Goal: Communication & Community: Answer question/provide support

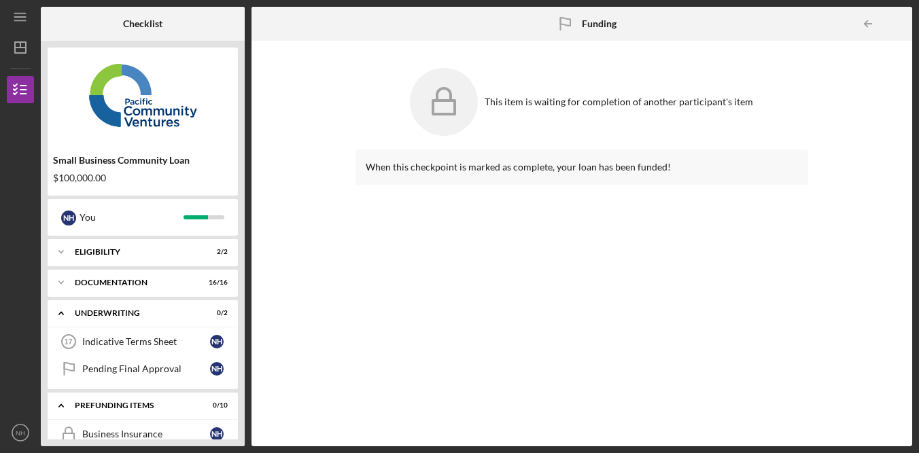
scroll to position [243, 0]
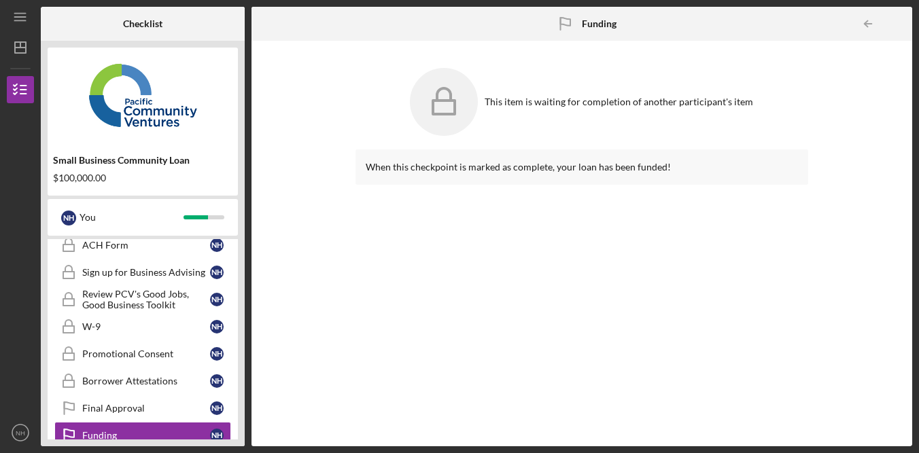
click at [819, 262] on div "This item is waiting for completion of another participant's item When this che…" at bounding box center [581, 244] width 647 height 392
click at [632, 281] on div "When this checkpoint is marked as complete, your loan has been funded!" at bounding box center [582, 288] width 453 height 277
click at [517, 329] on div "When this checkpoint is marked as complete, your loan has been funded!" at bounding box center [582, 288] width 453 height 277
click at [785, 298] on div "When this checkpoint is marked as complete, your loan has been funded!" at bounding box center [582, 288] width 453 height 277
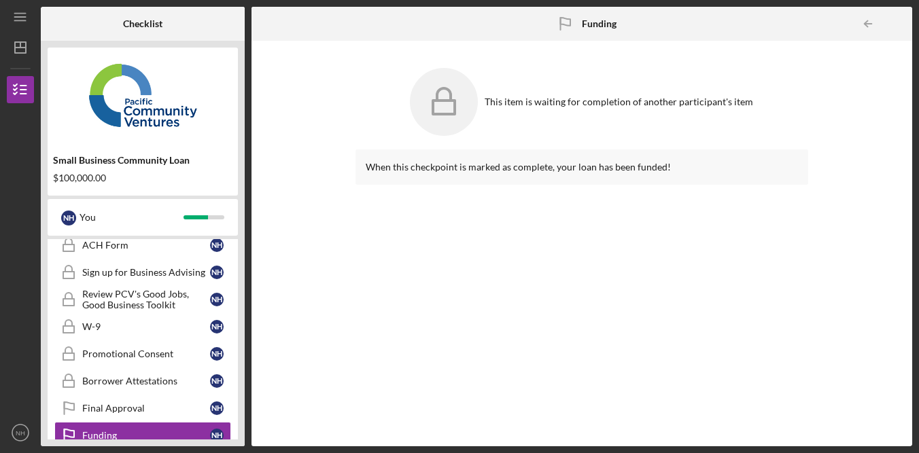
click at [841, 256] on div "This item is waiting for completion of another participant's item When this che…" at bounding box center [581, 244] width 647 height 392
click at [841, 257] on div "This item is waiting for completion of another participant's item When this che…" at bounding box center [581, 244] width 647 height 392
click at [737, 181] on div "When this checkpoint is marked as complete, your loan has been funded!" at bounding box center [582, 167] width 453 height 35
click at [651, 298] on div "When this checkpoint is marked as complete, your loan has been funded!" at bounding box center [582, 288] width 453 height 277
click at [839, 93] on div "This item is waiting for completion of another participant's item When this che…" at bounding box center [581, 244] width 647 height 392
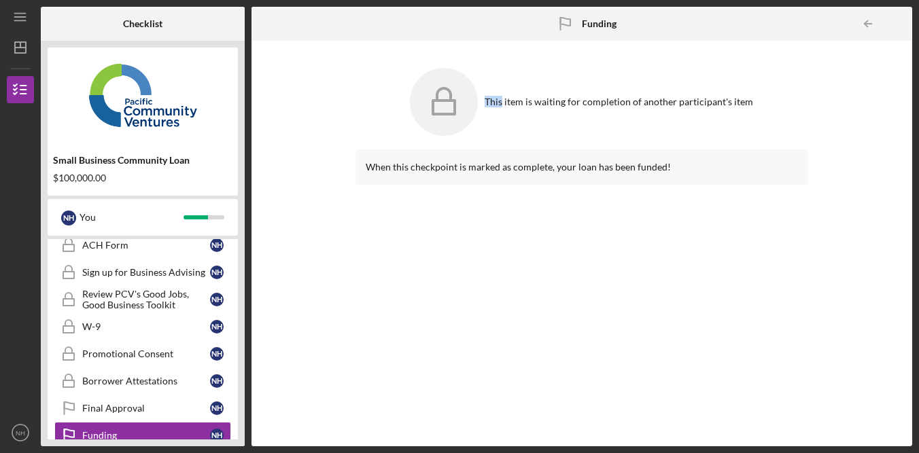
click at [839, 93] on div "This item is waiting for completion of another participant's item When this che…" at bounding box center [581, 244] width 647 height 392
click at [841, 73] on div "This item is waiting for completion of another participant's item When this che…" at bounding box center [581, 244] width 647 height 392
click at [851, 61] on div "This item is waiting for completion of another participant's item When this che…" at bounding box center [581, 244] width 647 height 392
click at [852, 58] on div "This item is waiting for completion of another participant's item When this che…" at bounding box center [581, 244] width 647 height 392
click at [867, 47] on div "This item is waiting for completion of another participant's item When this che…" at bounding box center [582, 244] width 661 height 406
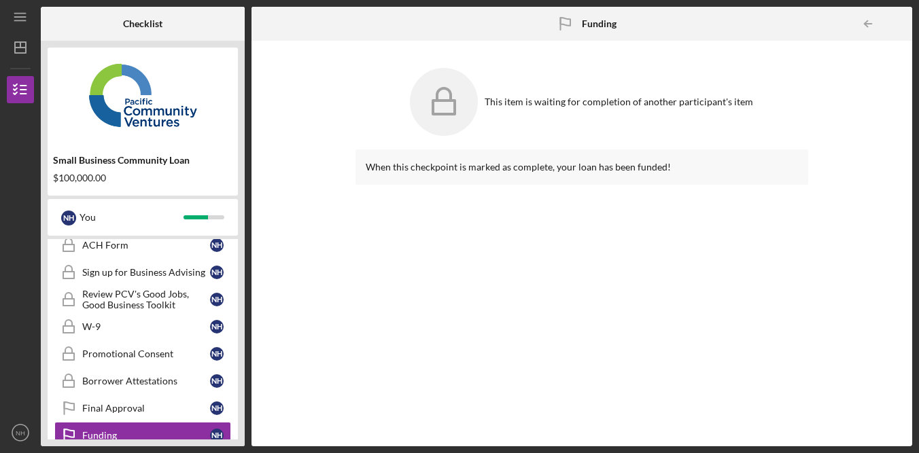
click at [862, 52] on div "This item is waiting for completion of another participant's item When this che…" at bounding box center [581, 244] width 647 height 392
click at [861, 53] on div "This item is waiting for completion of another participant's item When this che…" at bounding box center [581, 244] width 647 height 392
click at [861, 54] on div "This item is waiting for completion of another participant's item When this che…" at bounding box center [581, 244] width 647 height 392
click at [860, 56] on div "This item is waiting for completion of another participant's item When this che…" at bounding box center [581, 244] width 647 height 392
click at [858, 58] on div "This item is waiting for completion of another participant's item When this che…" at bounding box center [581, 244] width 647 height 392
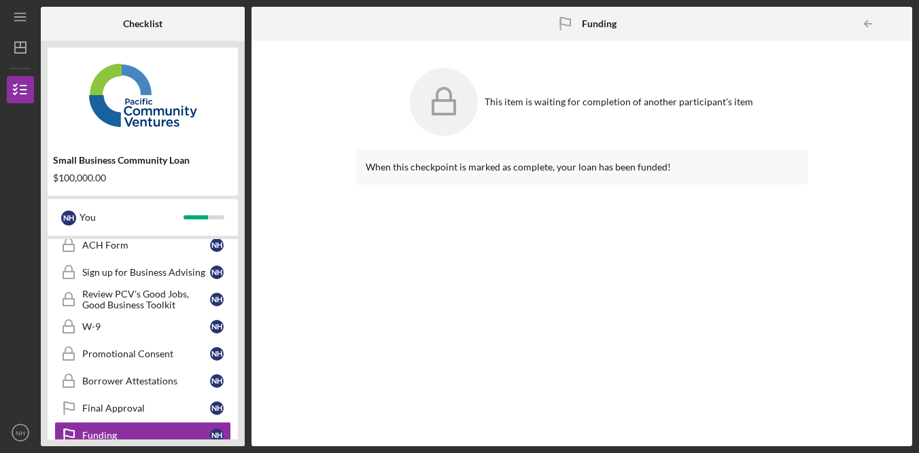
click at [770, 358] on div "When this checkpoint is marked as complete, your loan has been funded!" at bounding box center [582, 288] width 453 height 277
click at [791, 280] on div "When this checkpoint is marked as complete, your loan has been funded!" at bounding box center [582, 288] width 453 height 277
drag, startPoint x: 739, startPoint y: 306, endPoint x: 601, endPoint y: 118, distance: 233.5
click at [739, 306] on div "When this checkpoint is marked as complete, your loan has been funded!" at bounding box center [582, 288] width 453 height 277
click at [787, 273] on div "When this checkpoint is marked as complete, your loan has been funded!" at bounding box center [582, 288] width 453 height 277
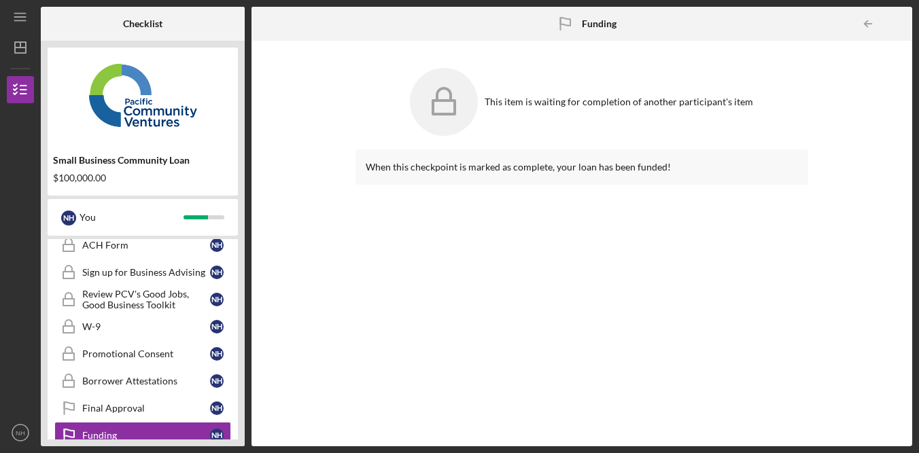
click at [739, 317] on div "When this checkpoint is marked as complete, your loan has been funded!" at bounding box center [582, 288] width 453 height 277
click at [521, 345] on div "When this checkpoint is marked as complete, your loan has been funded!" at bounding box center [582, 288] width 453 height 277
click at [800, 256] on div "When this checkpoint is marked as complete, your loan has been funded!" at bounding box center [582, 288] width 453 height 277
drag, startPoint x: 747, startPoint y: 301, endPoint x: 685, endPoint y: 245, distance: 82.8
click at [738, 301] on div "When this checkpoint is marked as complete, your loan has been funded!" at bounding box center [582, 288] width 453 height 277
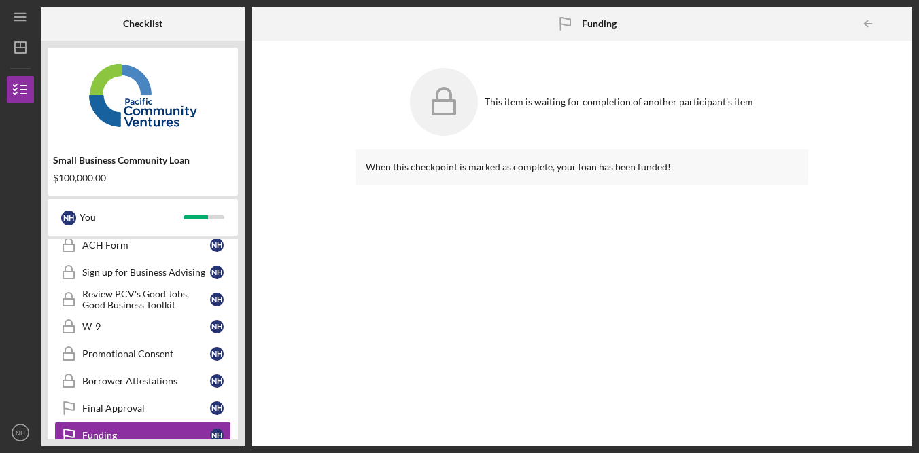
click at [651, 325] on div "When this checkpoint is marked as complete, your loan has been funded!" at bounding box center [582, 288] width 453 height 277
click at [757, 252] on div "When this checkpoint is marked as complete, your loan has been funded!" at bounding box center [582, 288] width 453 height 277
click at [702, 269] on div "When this checkpoint is marked as complete, your loan has been funded!" at bounding box center [582, 288] width 453 height 277
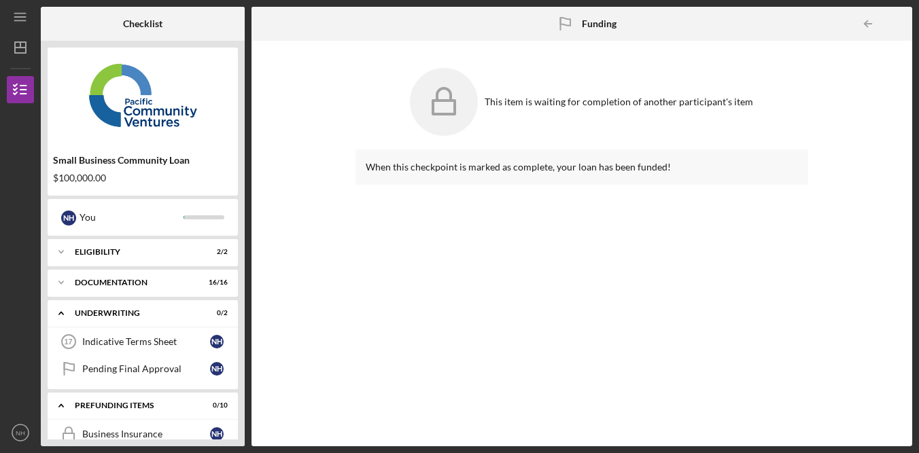
scroll to position [243, 0]
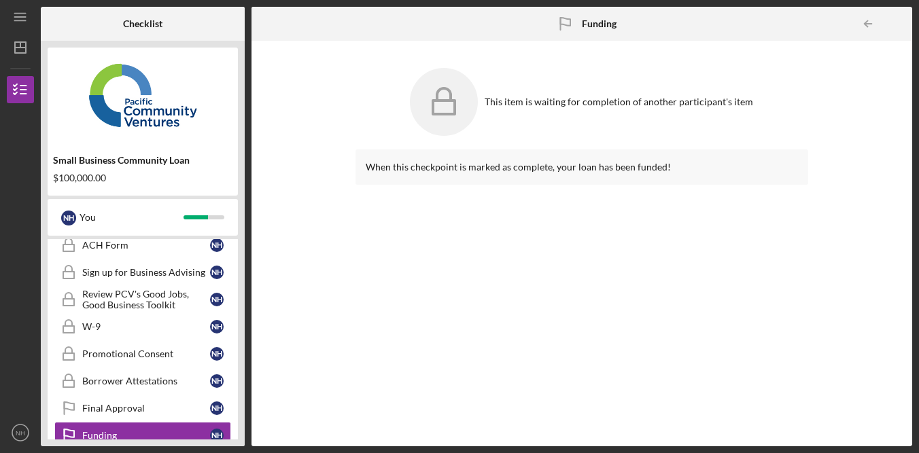
click at [585, 289] on div "When this checkpoint is marked as complete, your loan has been funded!" at bounding box center [582, 288] width 453 height 277
click at [830, 300] on div "This item is waiting for completion of another participant's item When this che…" at bounding box center [581, 244] width 647 height 392
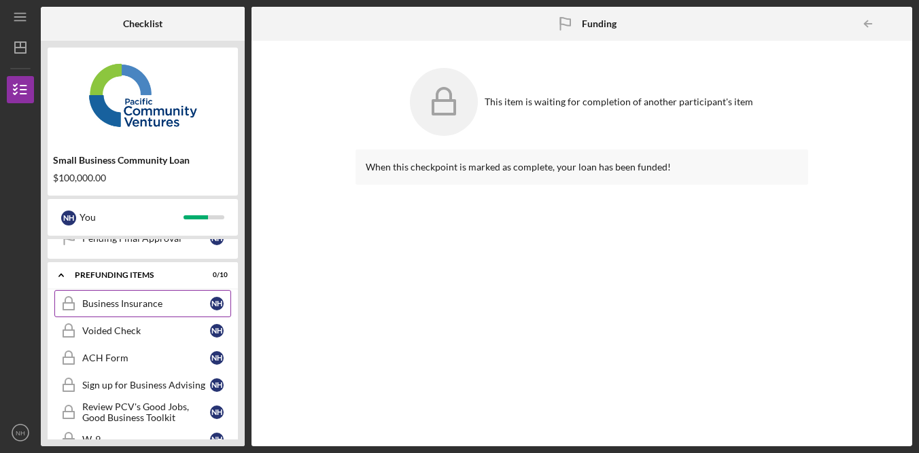
scroll to position [86, 0]
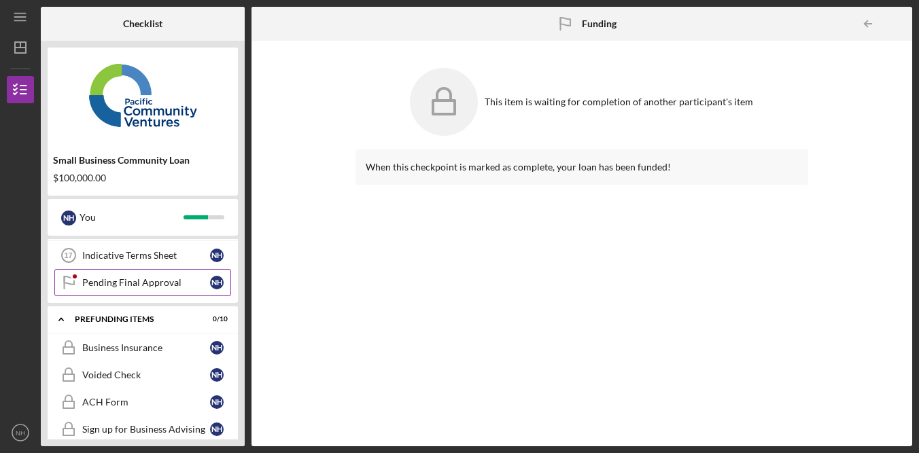
click at [164, 286] on div "Pending Final Approval" at bounding box center [146, 282] width 128 height 11
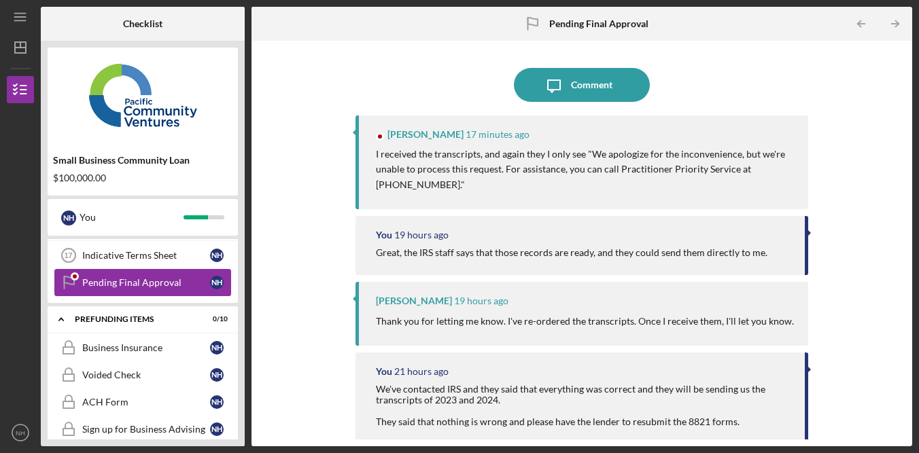
click at [172, 284] on div "Pending Final Approval" at bounding box center [146, 282] width 128 height 11
click at [317, 252] on div "Icon/Message Comment Alberto Enriquez 17 minutes ago I received the transcripts…" at bounding box center [581, 244] width 647 height 392
click at [315, 247] on div "Icon/Message Comment Alberto Enriquez 17 minutes ago I received the transcripts…" at bounding box center [581, 244] width 647 height 392
click at [307, 241] on div "Icon/Message Comment Alberto Enriquez 17 minutes ago I received the transcripts…" at bounding box center [581, 244] width 647 height 392
click at [319, 239] on div "Icon/Message Comment Alberto Enriquez 17 minutes ago I received the transcripts…" at bounding box center [581, 244] width 647 height 392
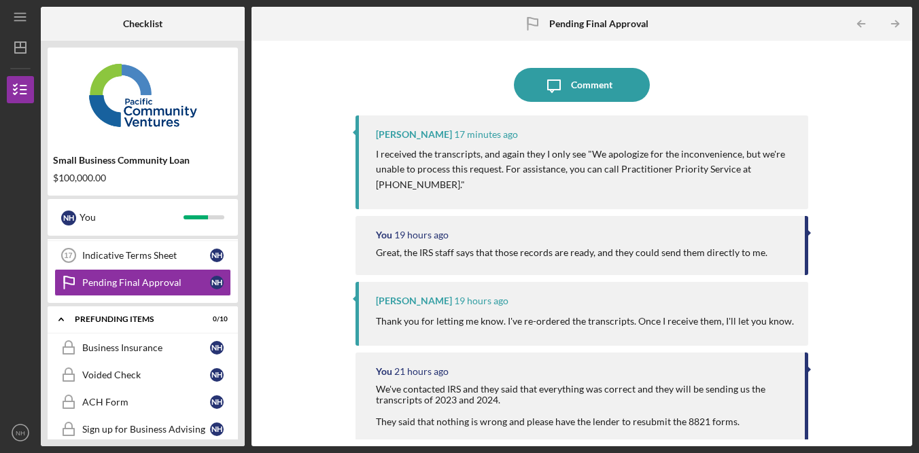
click at [324, 235] on div "Icon/Message Comment Alberto Enriquez 17 minutes ago I received the transcripts…" at bounding box center [581, 244] width 647 height 392
click at [325, 238] on div "Icon/Message Comment Alberto Enriquez 17 minutes ago I received the transcripts…" at bounding box center [581, 244] width 647 height 392
click at [321, 241] on div "Icon/Message Comment Alberto Enriquez 17 minutes ago I received the transcripts…" at bounding box center [581, 244] width 647 height 392
click at [317, 241] on div "Icon/Message Comment Alberto Enriquez 17 minutes ago I received the transcripts…" at bounding box center [581, 244] width 647 height 392
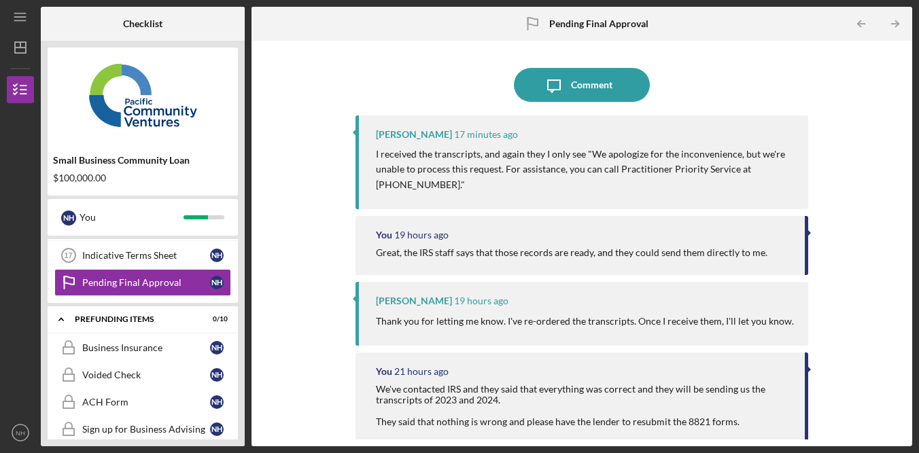
click at [315, 241] on div "Icon/Message Comment Alberto Enriquez 17 minutes ago I received the transcripts…" at bounding box center [581, 244] width 647 height 392
click at [859, 146] on div "Icon/Message Comment Alberto Enriquez 17 minutes ago I received the transcripts…" at bounding box center [581, 244] width 647 height 392
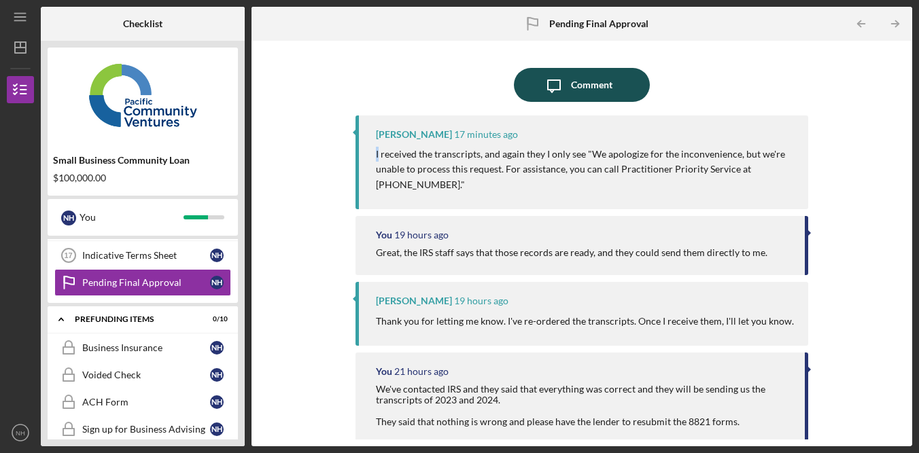
click at [613, 94] on button "Icon/Message Comment" at bounding box center [582, 85] width 136 height 34
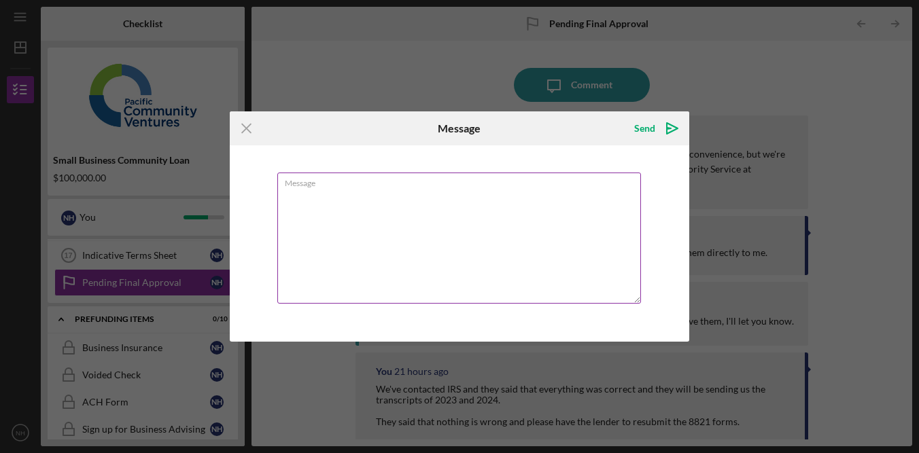
drag, startPoint x: 507, startPoint y: 264, endPoint x: 512, endPoint y: 248, distance: 16.6
click at [507, 263] on textarea "Message" at bounding box center [459, 238] width 364 height 131
type textarea "q"
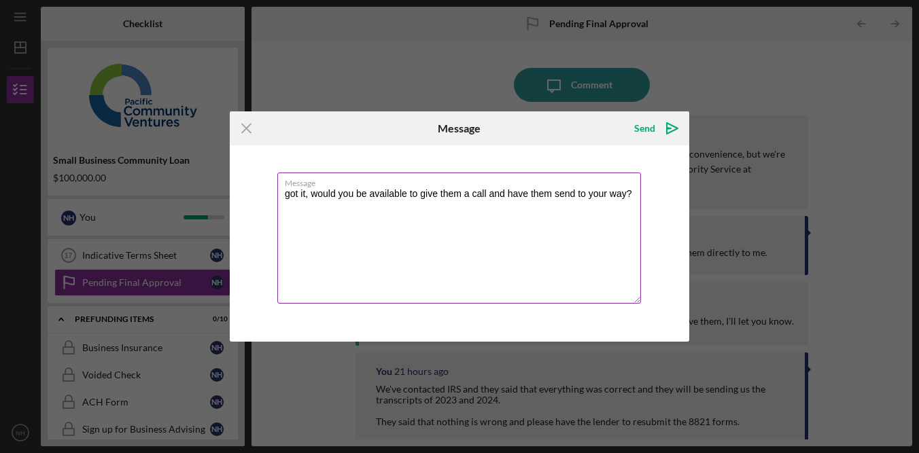
drag, startPoint x: 652, startPoint y: 131, endPoint x: 538, endPoint y: 284, distance: 190.4
click at [538, 284] on form "Icon/Menu Close Message Send Icon/icon-invite-send Message got it, would you be…" at bounding box center [460, 227] width 460 height 230
drag, startPoint x: 634, startPoint y: 196, endPoint x: 677, endPoint y: 151, distance: 62.0
click at [634, 196] on textarea "got it, would you be available to give them a call and have them send to your w…" at bounding box center [459, 238] width 364 height 131
type textarea "got it, would you be available to give them a call and have them send to your w…"
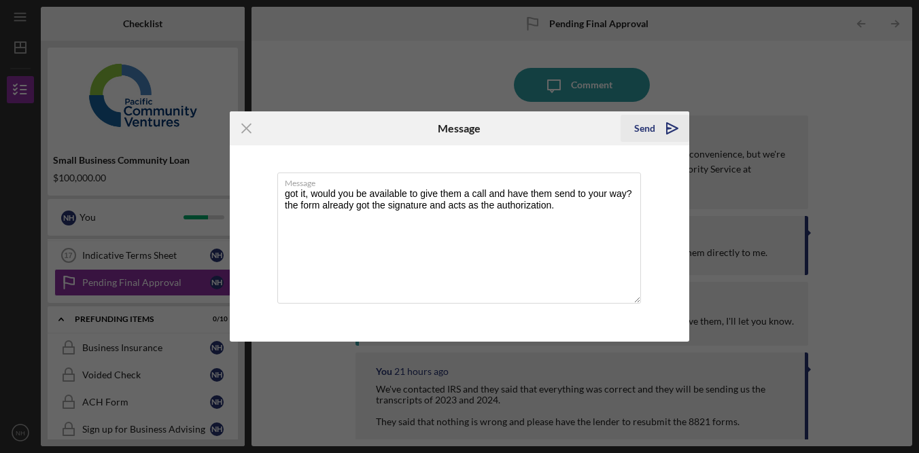
click at [652, 136] on div "Send" at bounding box center [644, 128] width 21 height 27
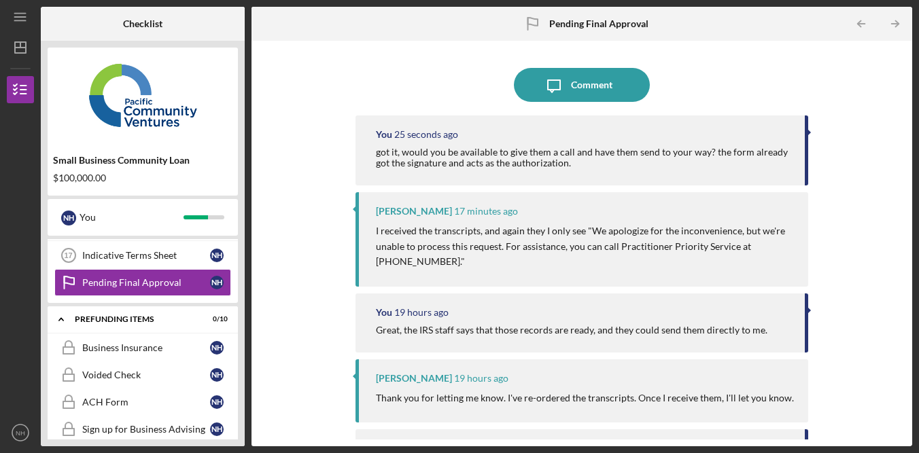
click at [850, 56] on div "Icon/Message Comment You 25 seconds ago got it, would you be available to give …" at bounding box center [581, 244] width 647 height 392
